Goal: Find specific page/section: Find specific page/section

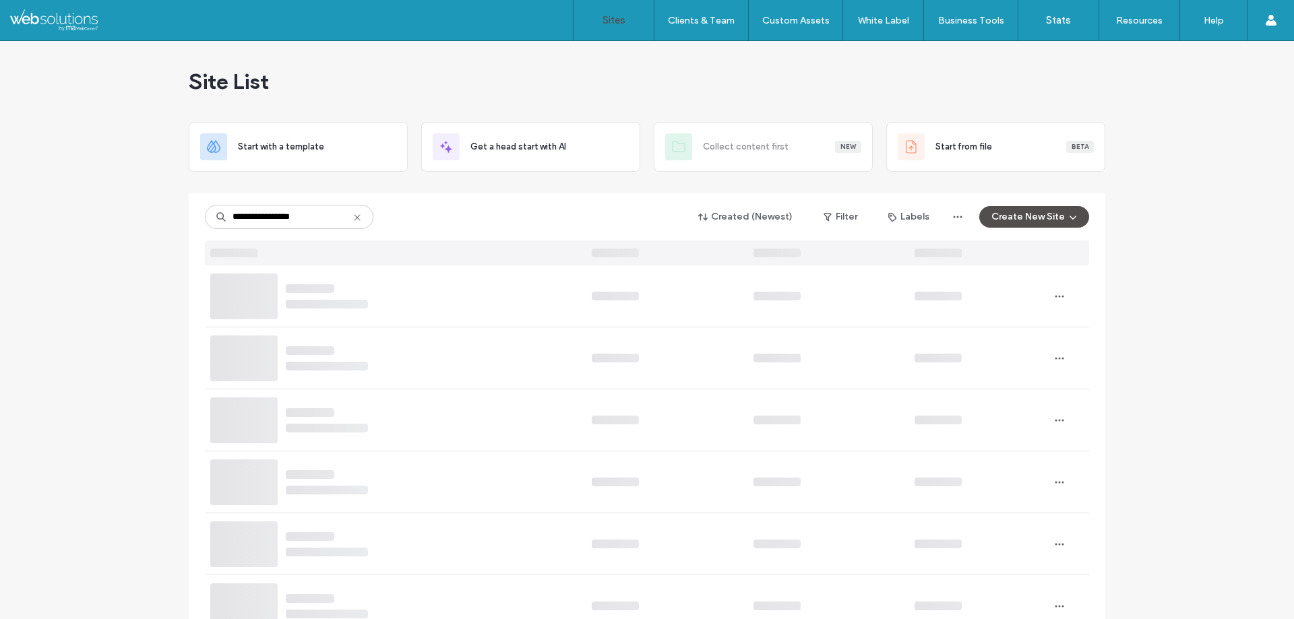
click at [354, 218] on use at bounding box center [357, 217] width 6 height 6
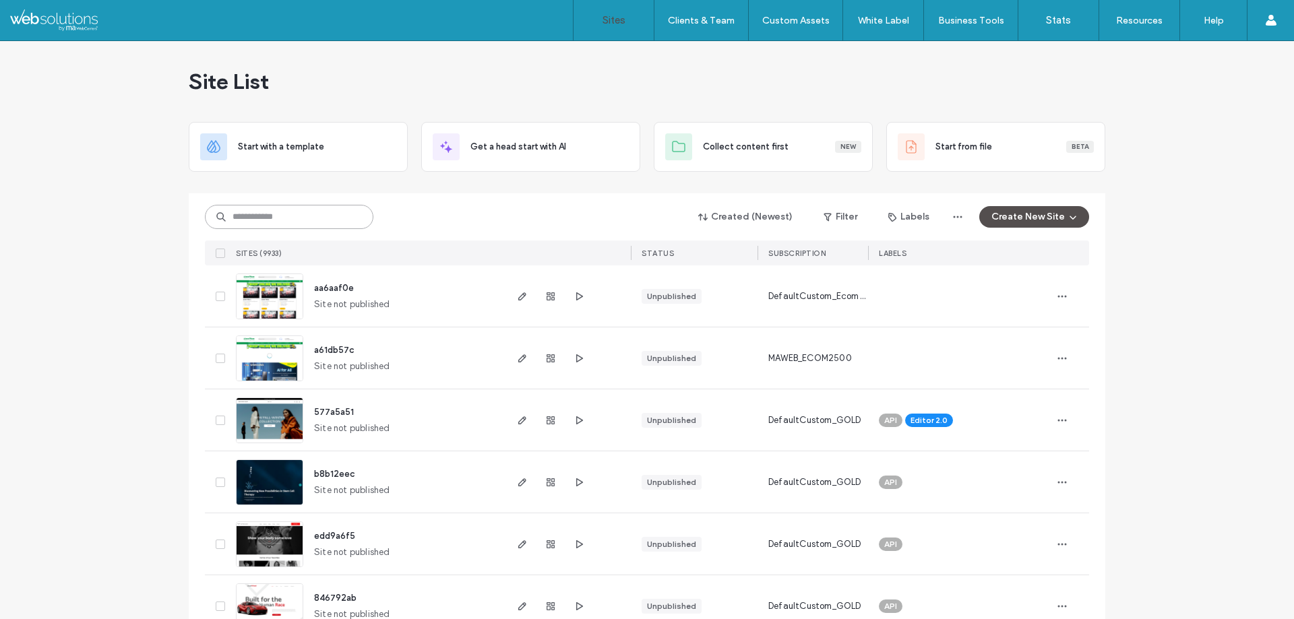
click at [307, 220] on input at bounding box center [289, 217] width 168 height 24
paste input "**********"
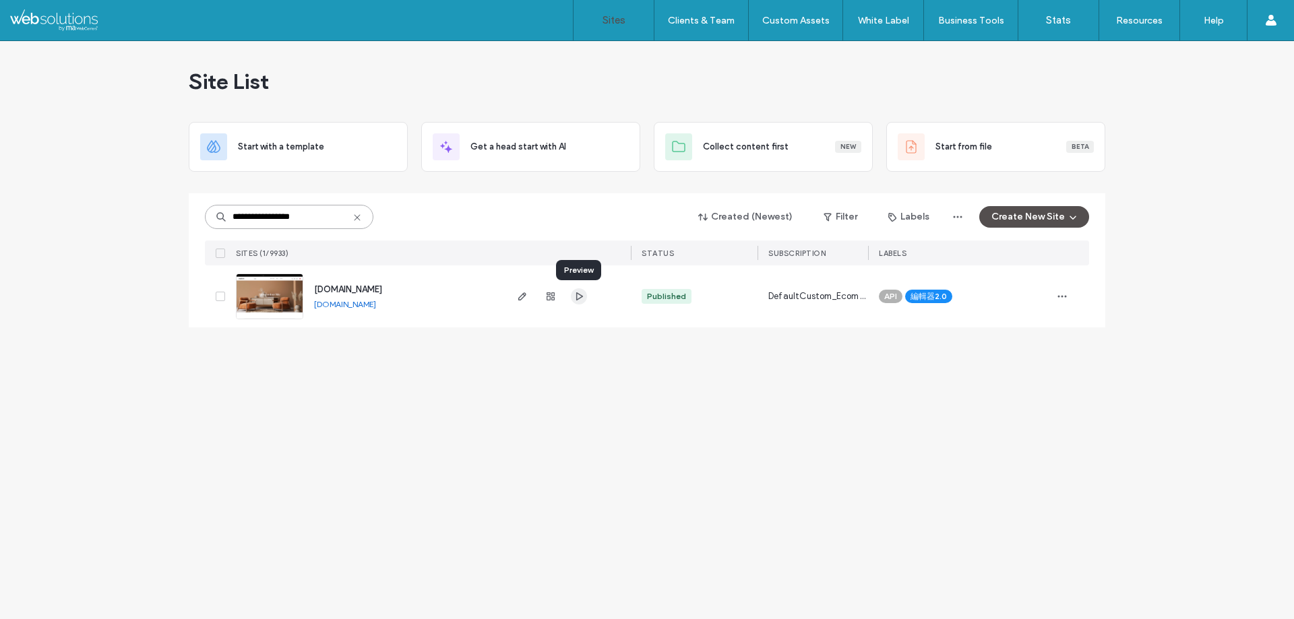
type input "**********"
